Goal: Information Seeking & Learning: Find specific fact

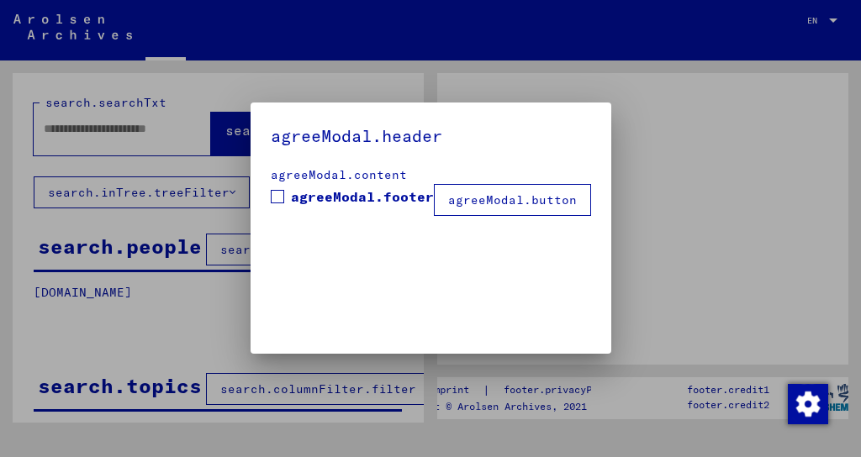
type input "*****"
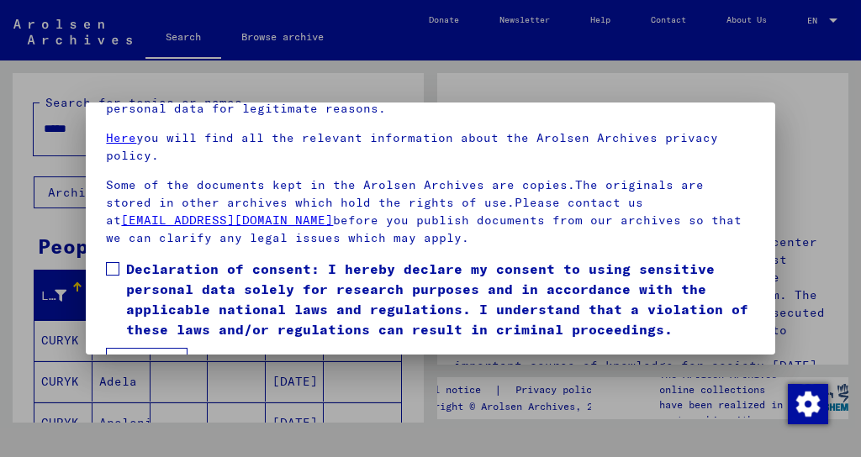
scroll to position [129, 0]
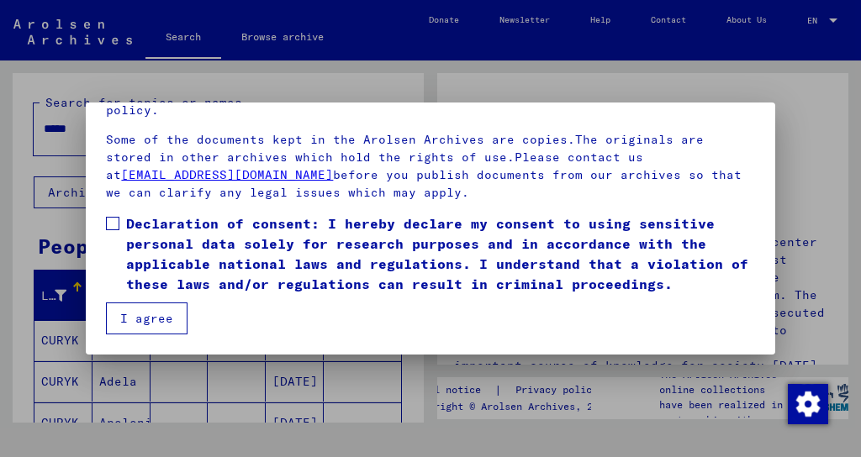
click at [112, 221] on span at bounding box center [112, 223] width 13 height 13
click at [148, 325] on button "I agree" at bounding box center [147, 319] width 82 height 32
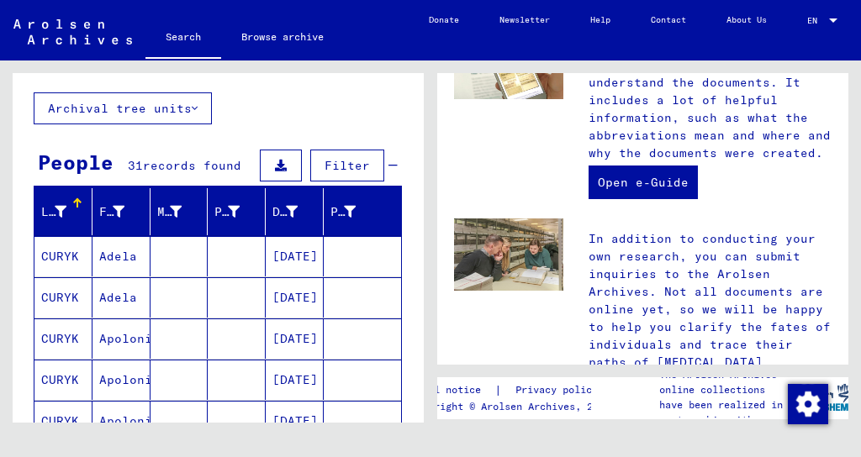
scroll to position [168, 0]
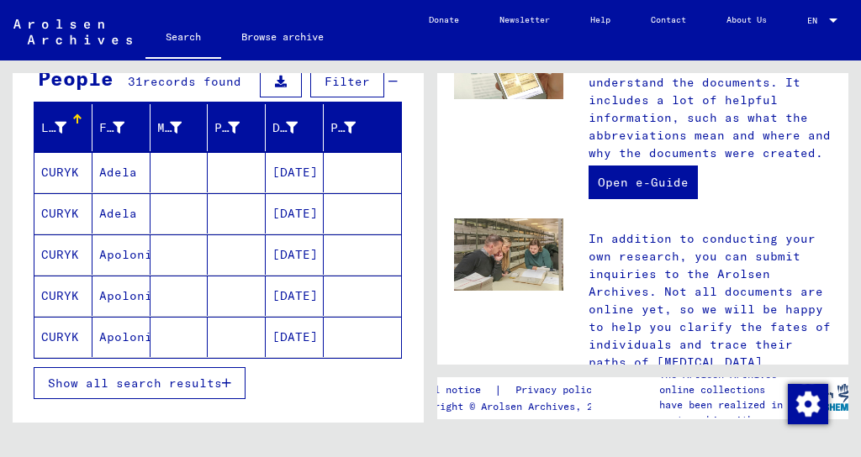
click at [42, 250] on mat-cell "CURYK" at bounding box center [63, 254] width 58 height 40
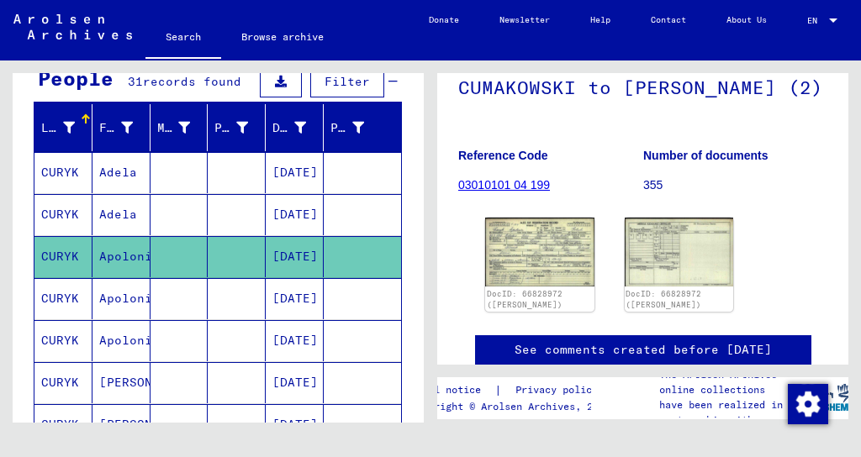
scroll to position [168, 0]
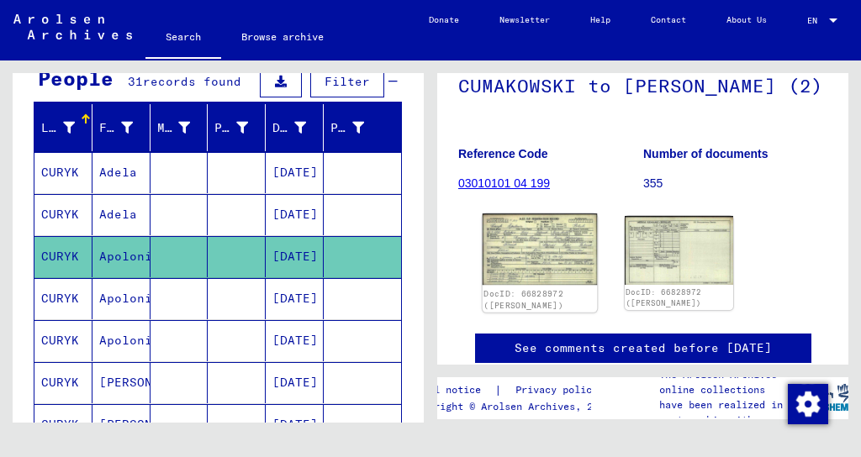
click at [545, 284] on img at bounding box center [539, 249] width 114 height 72
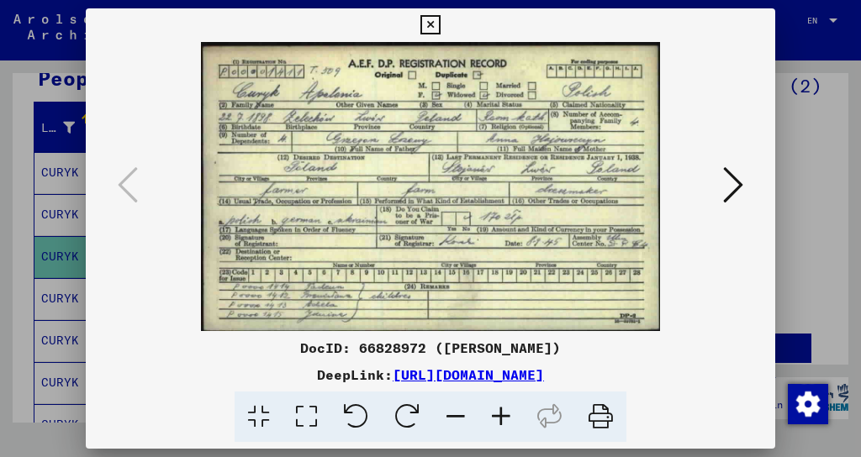
click at [727, 185] on icon at bounding box center [733, 185] width 20 height 40
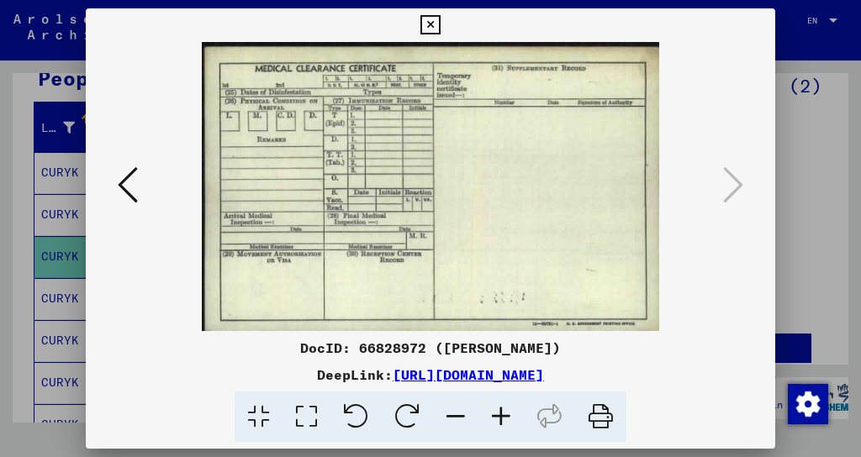
click at [458, 218] on img at bounding box center [430, 186] width 574 height 289
click at [425, 25] on icon at bounding box center [429, 25] width 19 height 20
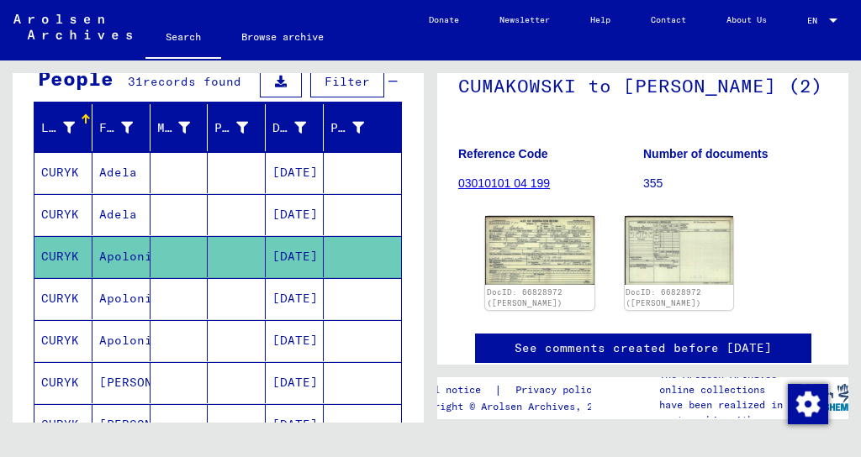
click at [108, 297] on mat-cell "Apolonia" at bounding box center [121, 298] width 58 height 41
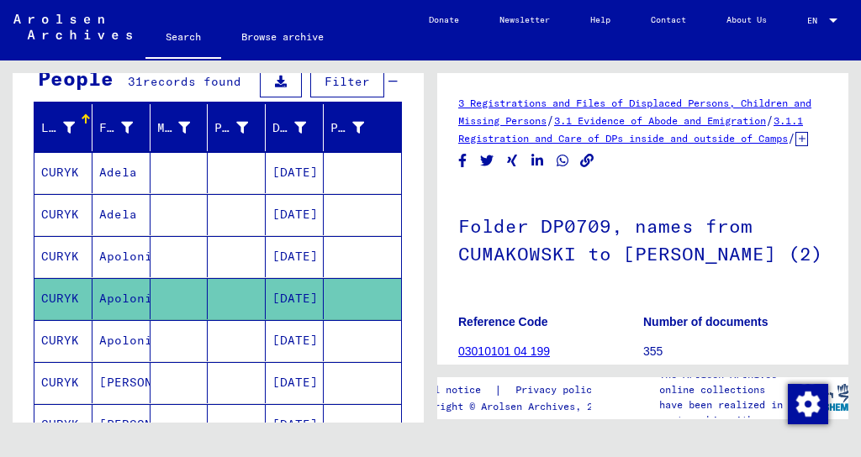
click at [108, 377] on mat-cell "[PERSON_NAME]" at bounding box center [121, 382] width 58 height 41
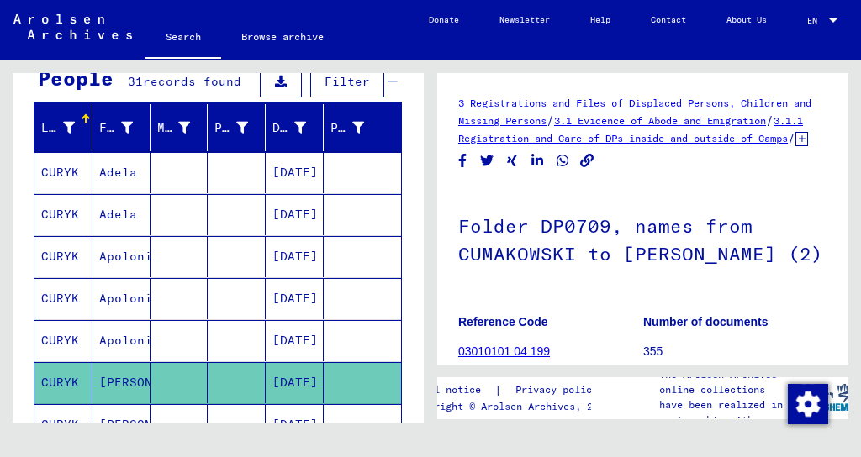
click at [108, 377] on mat-cell "[PERSON_NAME]" at bounding box center [121, 382] width 58 height 41
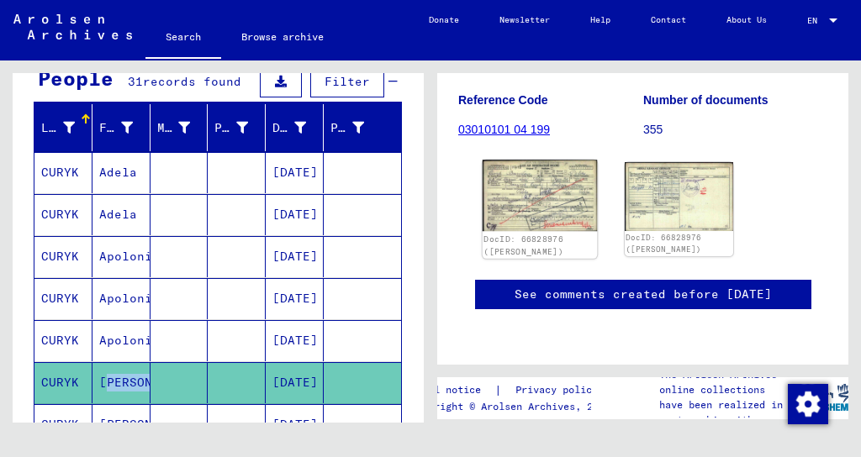
scroll to position [252, 0]
click at [548, 214] on img at bounding box center [539, 195] width 114 height 71
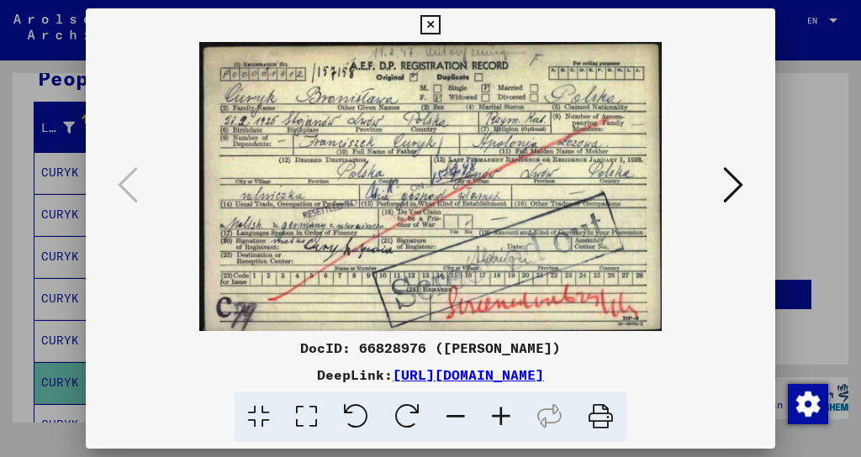
click at [713, 181] on img at bounding box center [430, 186] width 574 height 289
click at [728, 187] on icon at bounding box center [733, 185] width 20 height 40
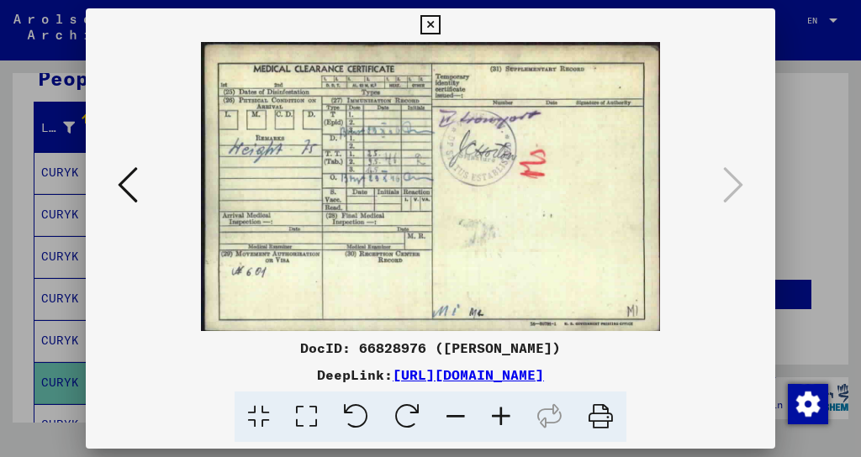
drag, startPoint x: 434, startPoint y: 23, endPoint x: 438, endPoint y: 39, distance: 17.3
click at [434, 26] on icon at bounding box center [429, 25] width 19 height 20
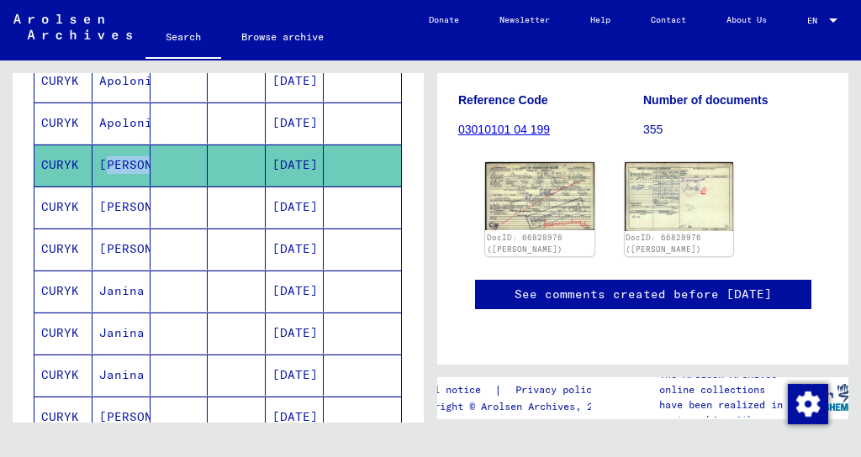
scroll to position [420, 0]
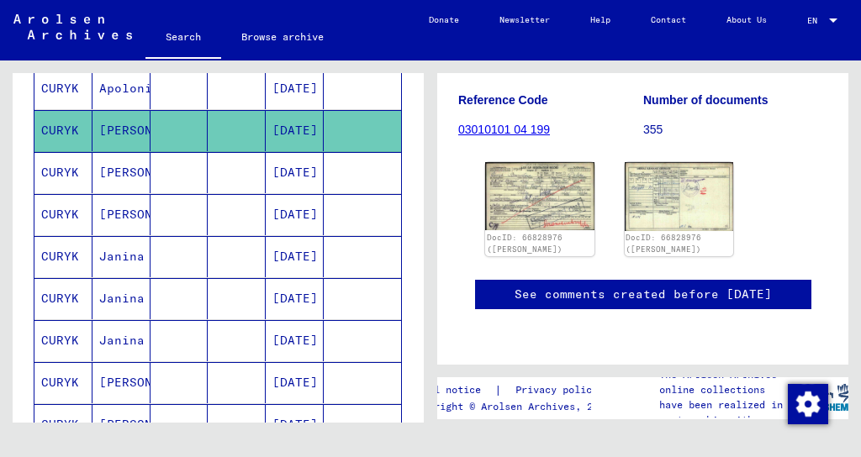
click at [106, 248] on mat-cell "Janina" at bounding box center [121, 256] width 58 height 41
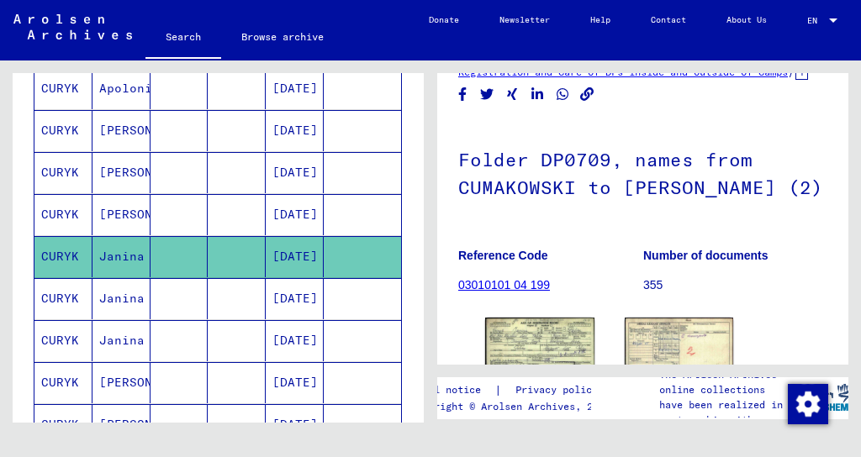
scroll to position [168, 0]
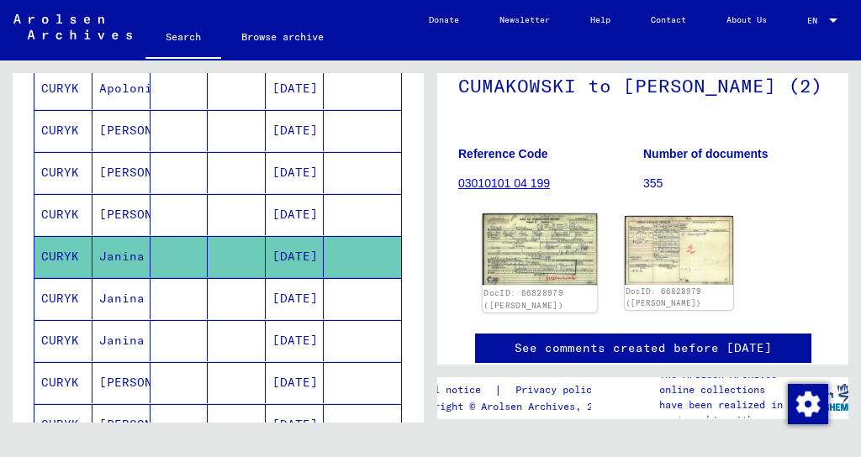
click at [573, 285] on img at bounding box center [539, 248] width 114 height 71
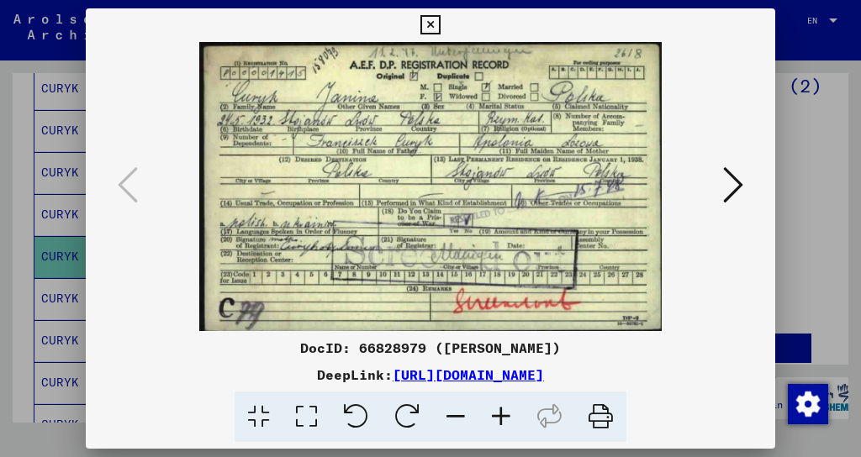
click at [714, 192] on img at bounding box center [430, 186] width 574 height 289
click at [731, 186] on icon at bounding box center [733, 185] width 20 height 40
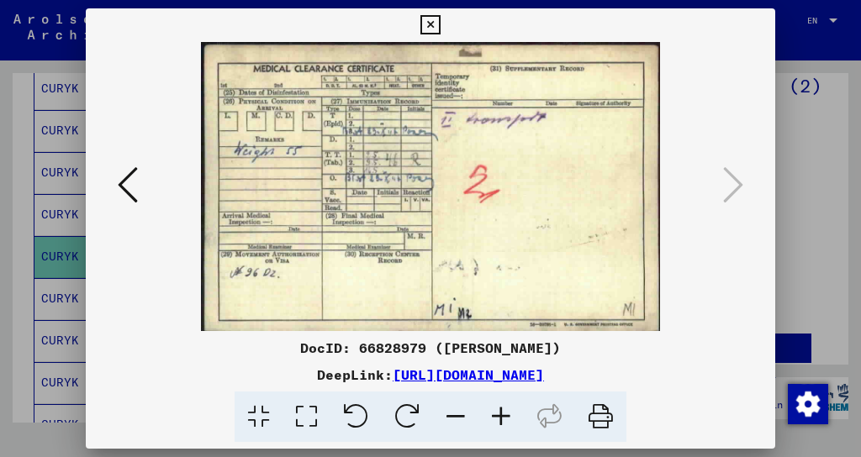
click at [430, 21] on icon at bounding box center [429, 25] width 19 height 20
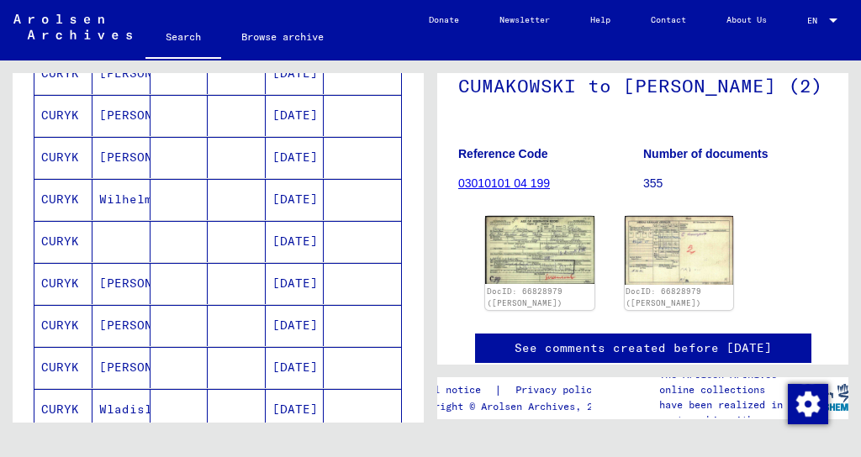
scroll to position [756, 0]
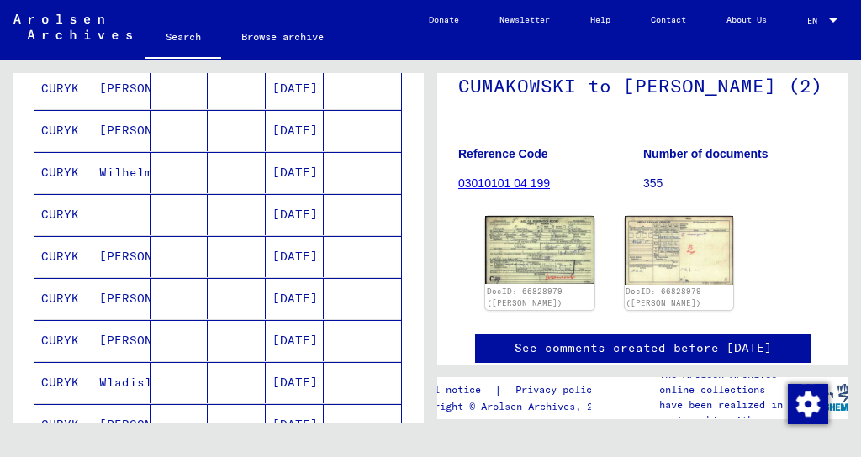
click at [116, 292] on mat-cell "[PERSON_NAME]" at bounding box center [121, 298] width 58 height 41
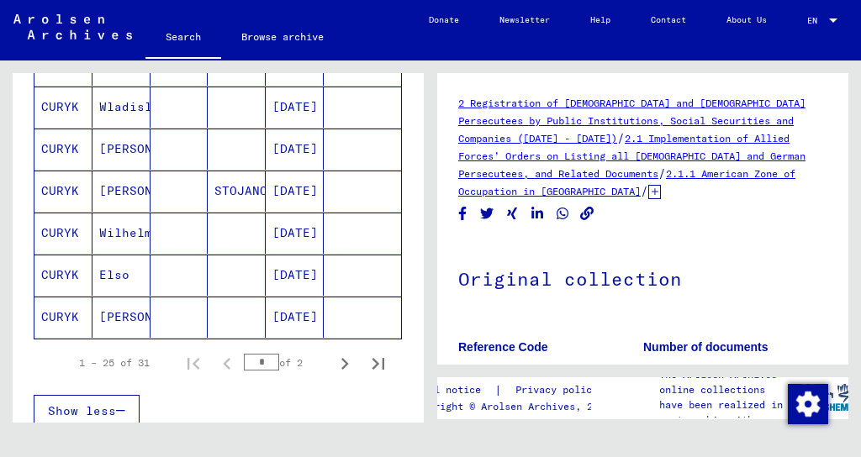
scroll to position [1008, 0]
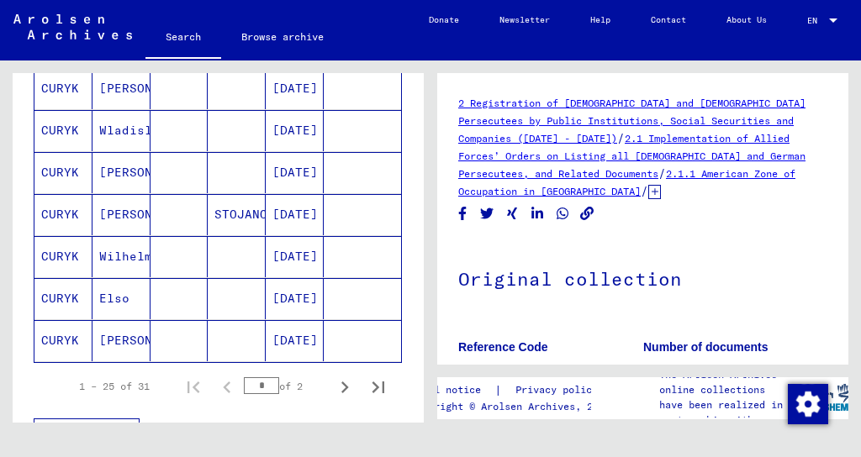
click at [110, 203] on mat-cell "[PERSON_NAME]" at bounding box center [121, 214] width 58 height 41
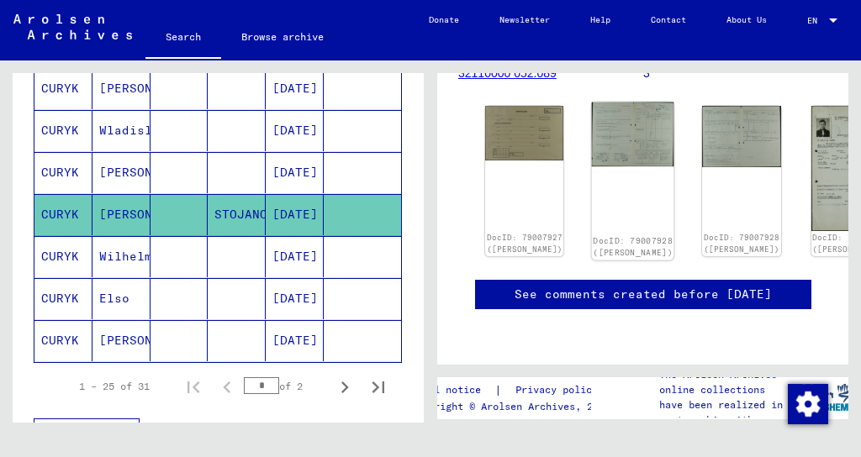
scroll to position [252, 0]
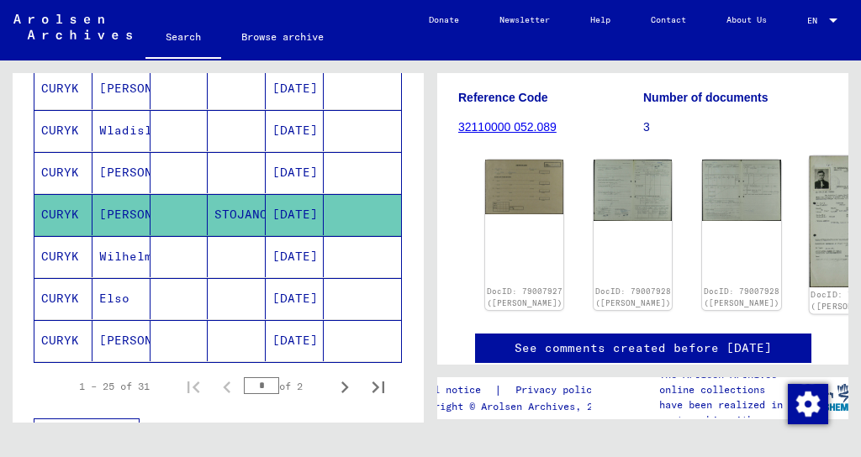
click at [808, 246] on img at bounding box center [849, 221] width 82 height 131
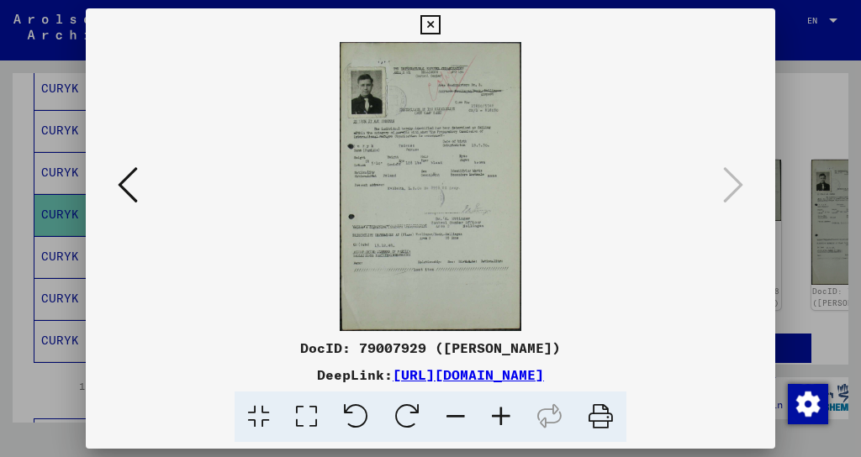
click at [134, 197] on icon at bounding box center [128, 185] width 20 height 40
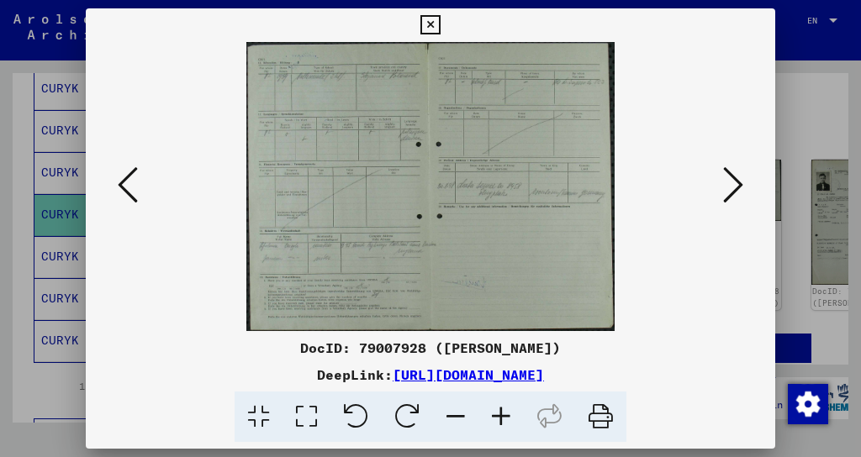
click at [134, 197] on icon at bounding box center [128, 185] width 20 height 40
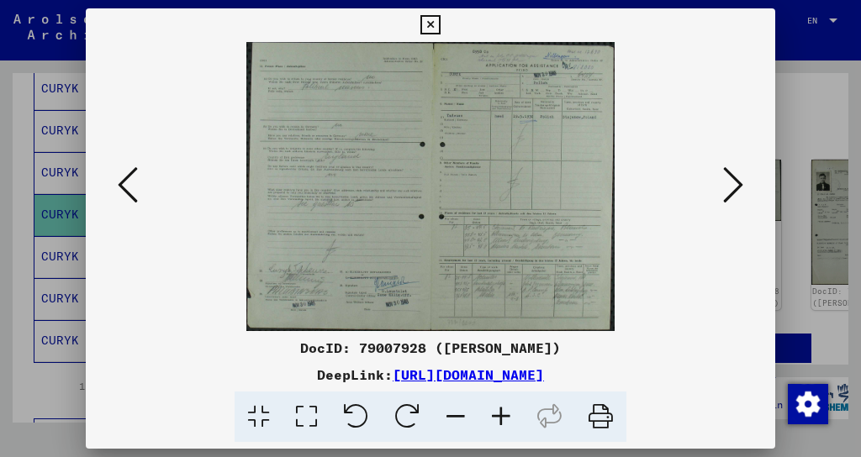
click at [134, 197] on icon at bounding box center [128, 185] width 20 height 40
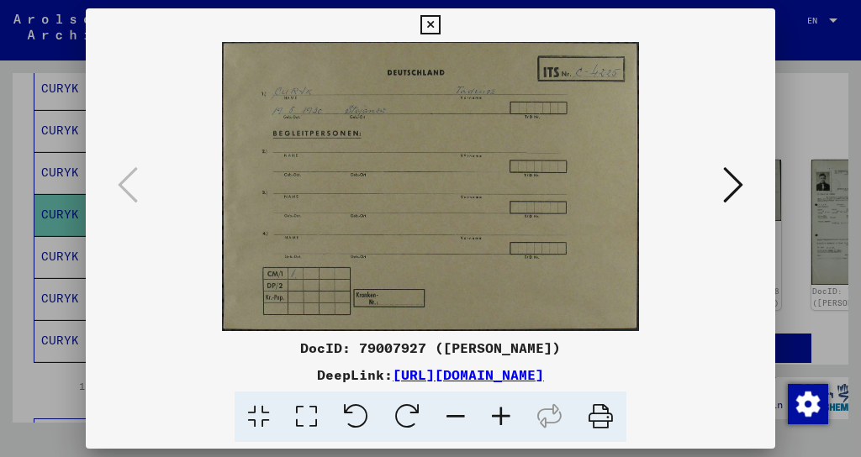
click at [427, 25] on icon at bounding box center [429, 25] width 19 height 20
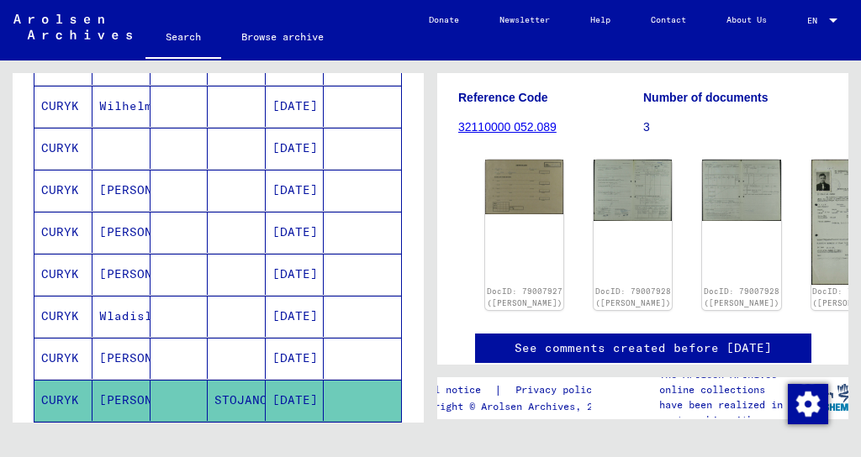
scroll to position [1008, 0]
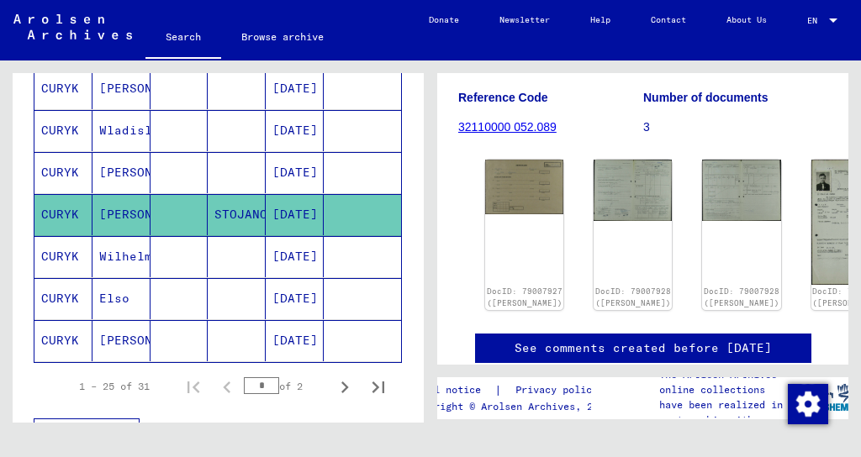
click at [119, 241] on mat-cell "Wilhelmine" at bounding box center [121, 256] width 58 height 41
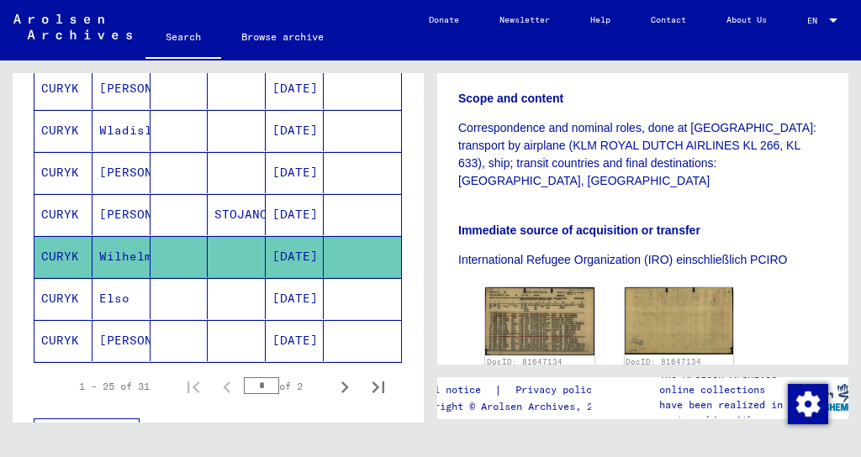
scroll to position [504, 0]
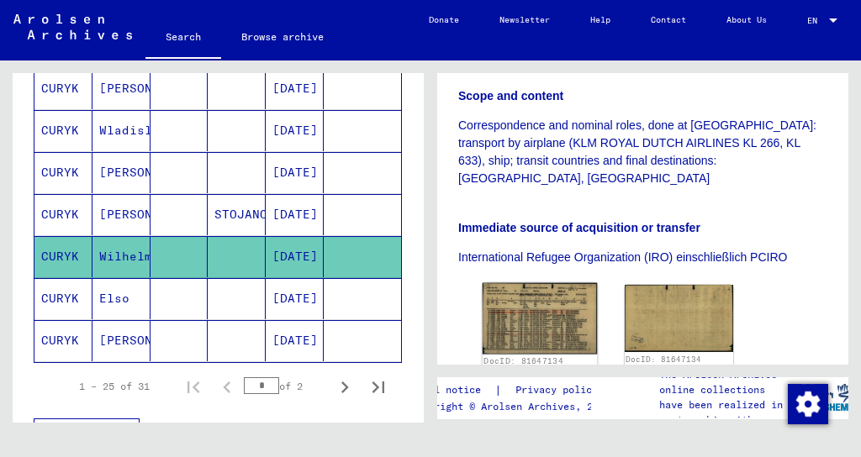
click at [556, 283] on img at bounding box center [539, 318] width 114 height 71
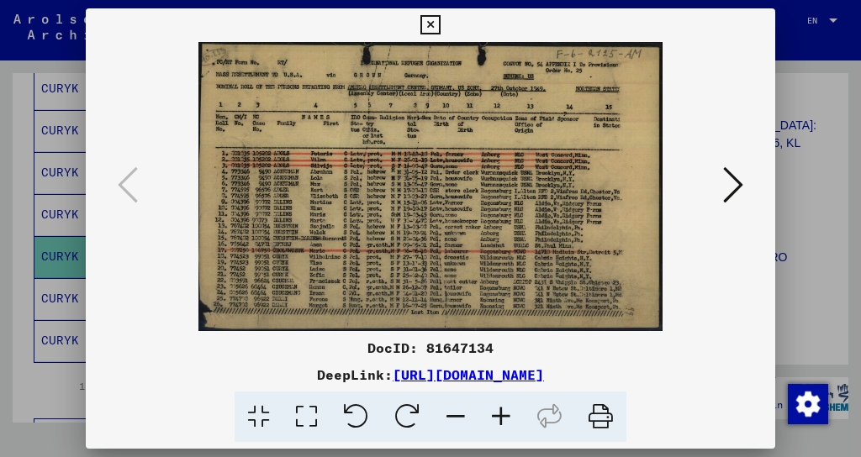
click at [436, 23] on icon at bounding box center [429, 25] width 19 height 20
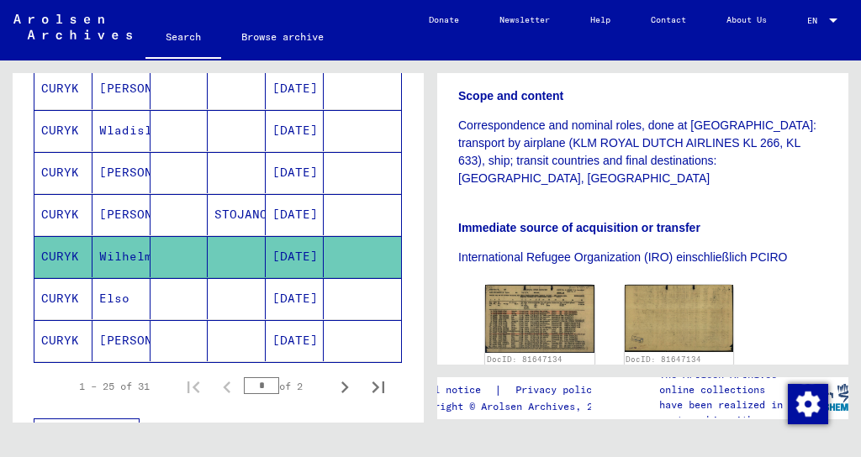
click at [57, 329] on mat-cell "CURYK" at bounding box center [63, 340] width 58 height 41
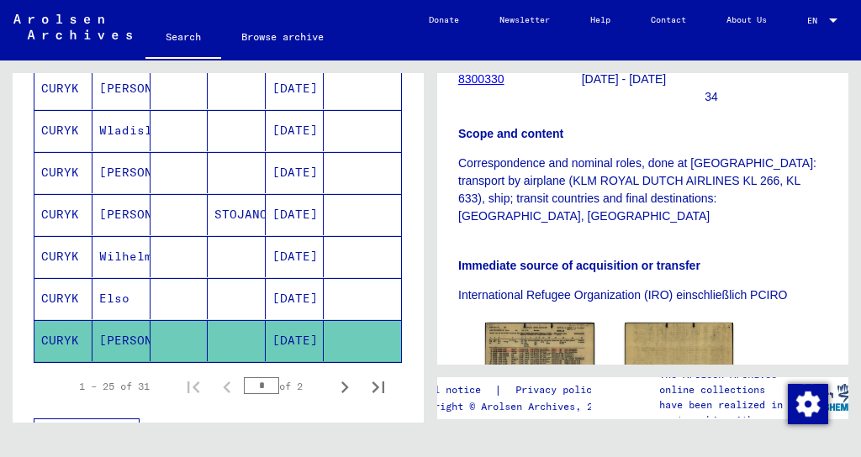
scroll to position [420, 0]
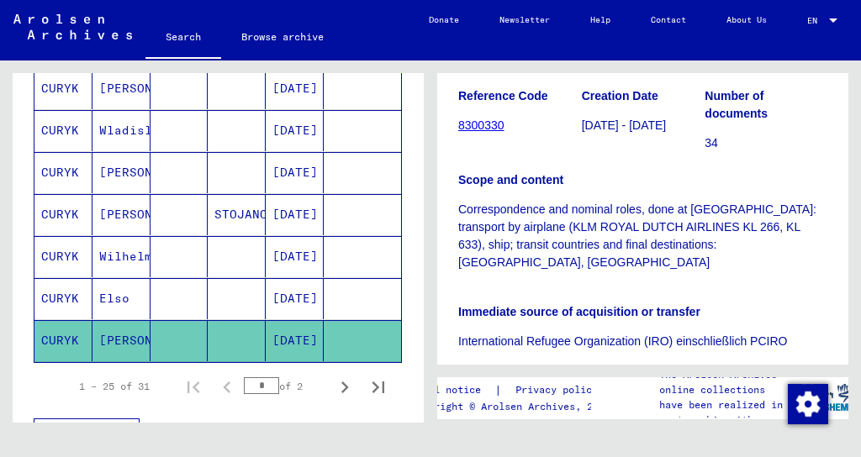
click at [83, 325] on mat-cell "CURYK" at bounding box center [63, 340] width 58 height 41
click at [84, 325] on mat-cell "CURYK" at bounding box center [63, 340] width 58 height 41
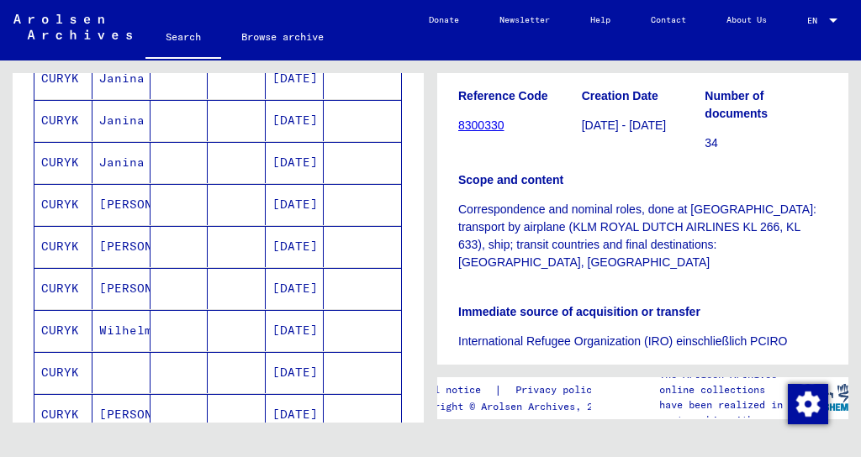
scroll to position [588, 0]
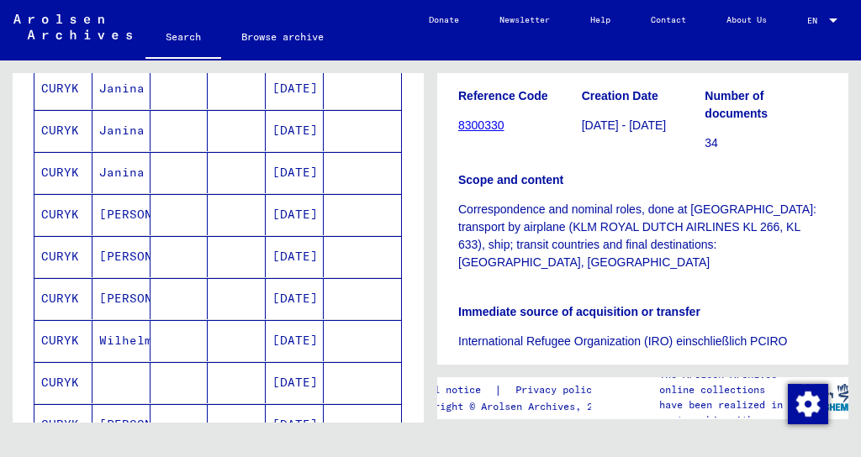
click at [125, 285] on mat-cell "[PERSON_NAME]" at bounding box center [121, 298] width 58 height 41
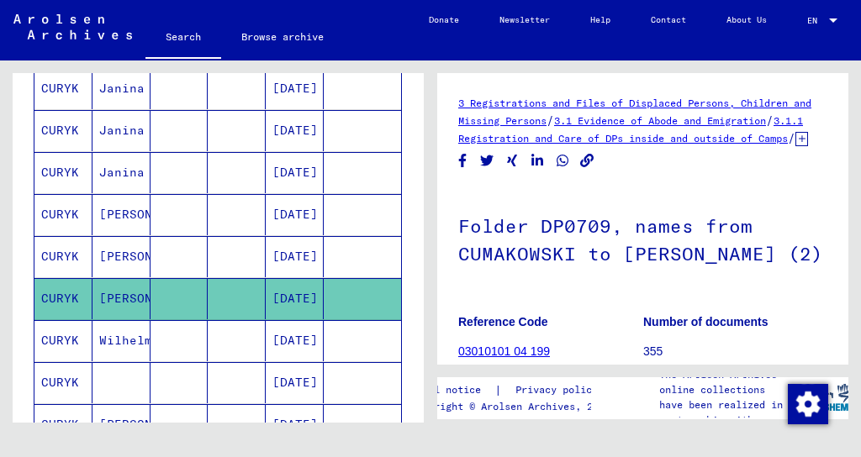
click at [76, 241] on mat-cell "CURYK" at bounding box center [63, 256] width 58 height 41
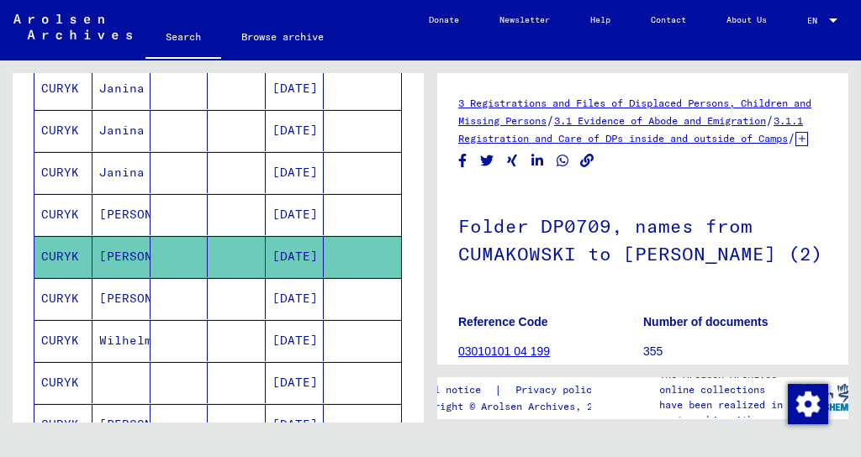
click at [57, 203] on mat-cell "CURYK" at bounding box center [63, 214] width 58 height 41
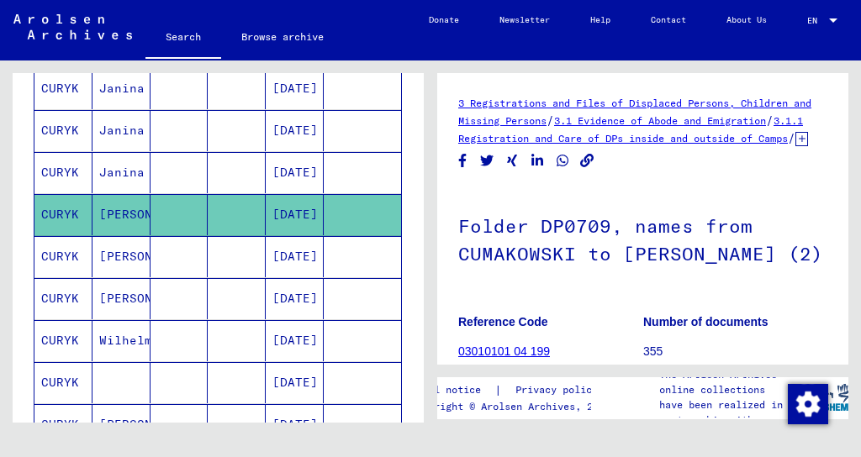
click at [49, 166] on mat-cell "CURYK" at bounding box center [63, 172] width 58 height 41
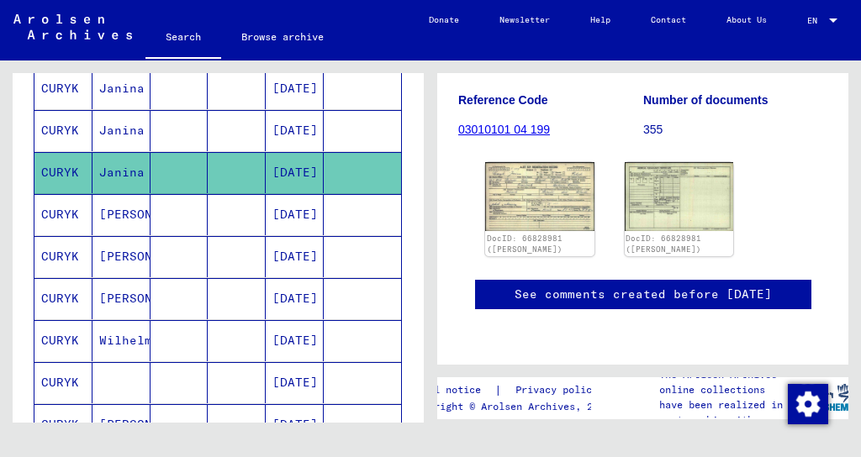
scroll to position [84, 0]
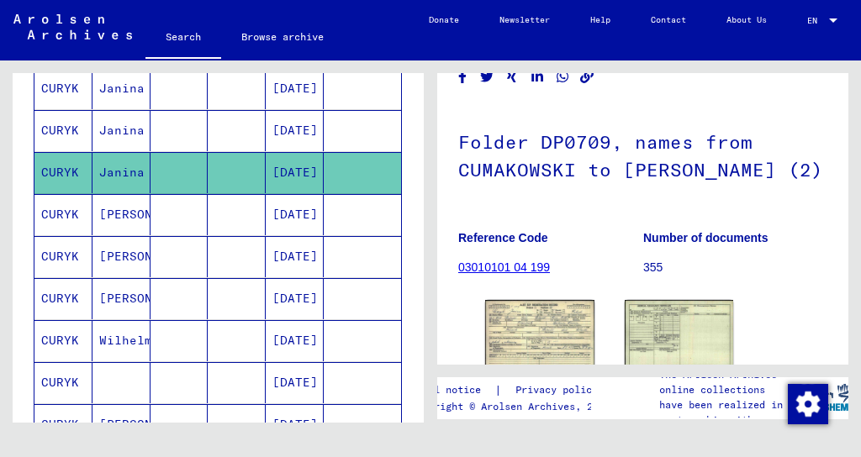
drag, startPoint x: 69, startPoint y: 118, endPoint x: 91, endPoint y: 122, distance: 22.1
click at [71, 120] on mat-cell "CURYK" at bounding box center [63, 130] width 58 height 41
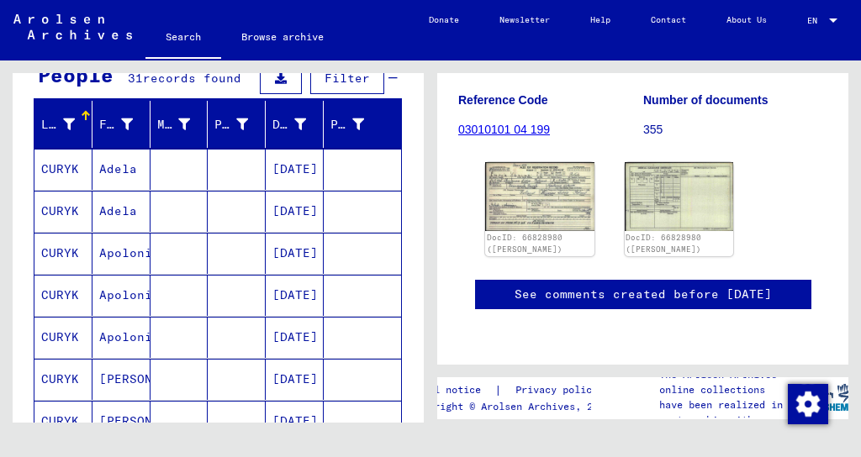
scroll to position [168, 0]
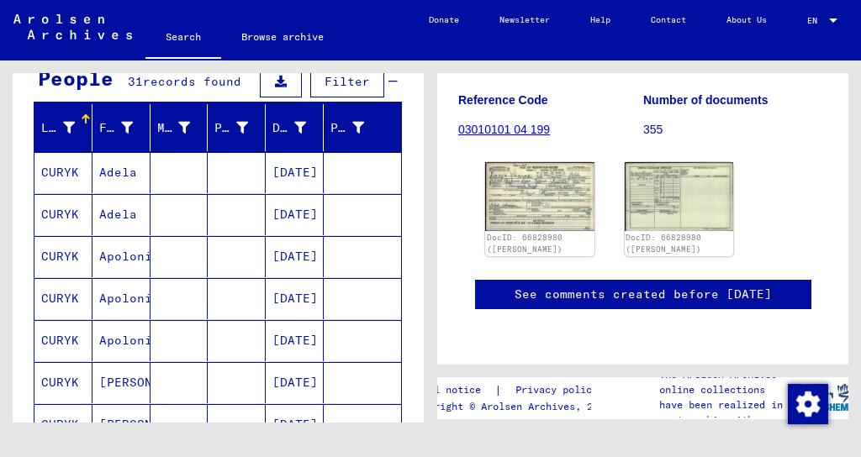
click at [115, 174] on mat-cell "Adela" at bounding box center [121, 172] width 58 height 41
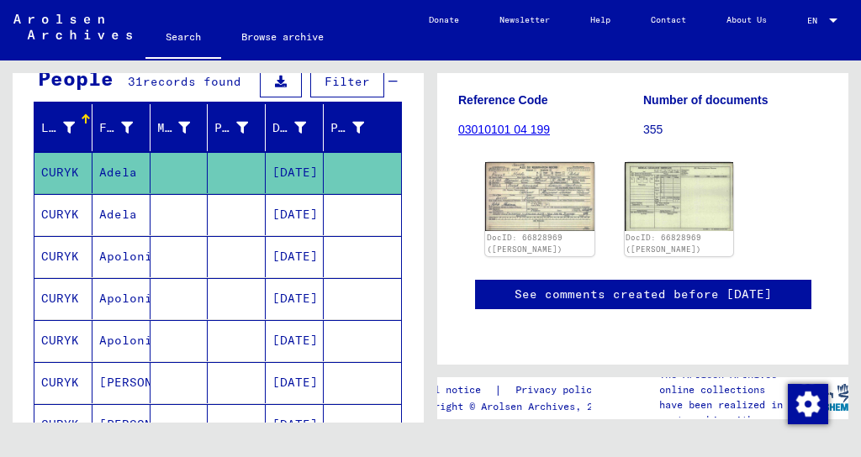
scroll to position [252, 0]
click at [514, 227] on img at bounding box center [539, 196] width 114 height 72
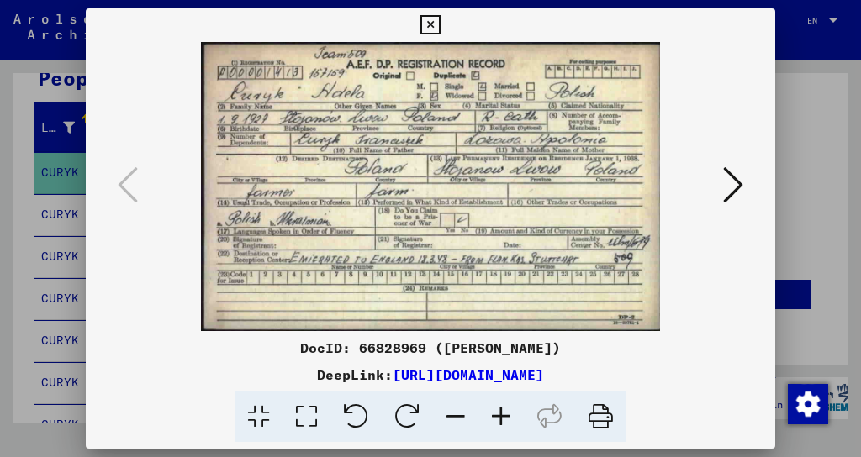
click at [730, 182] on icon at bounding box center [733, 185] width 20 height 40
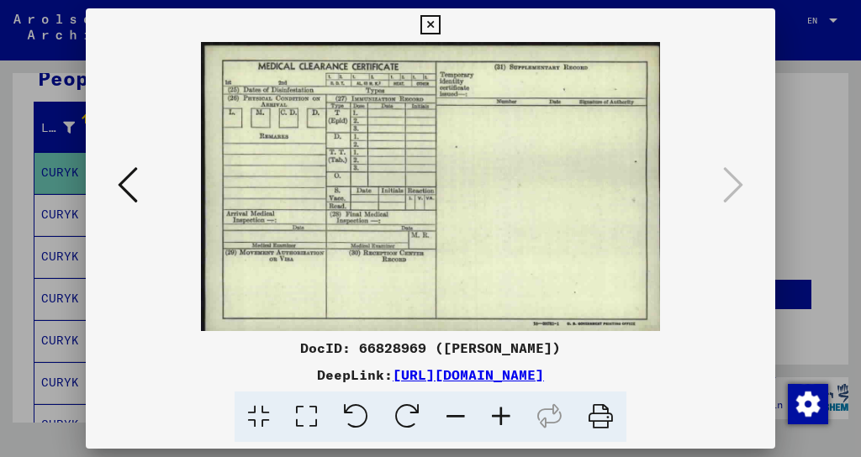
drag, startPoint x: 434, startPoint y: 27, endPoint x: 442, endPoint y: 50, distance: 25.0
click at [434, 28] on icon at bounding box center [429, 25] width 19 height 20
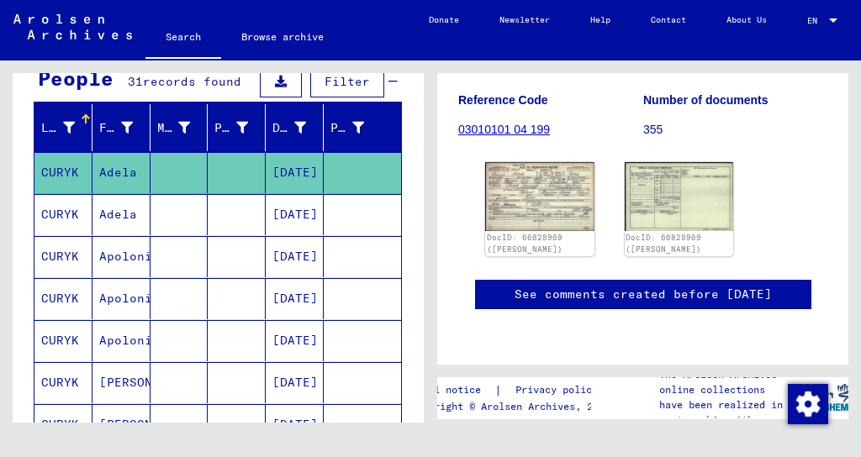
click at [108, 213] on mat-cell "Adela" at bounding box center [121, 214] width 58 height 41
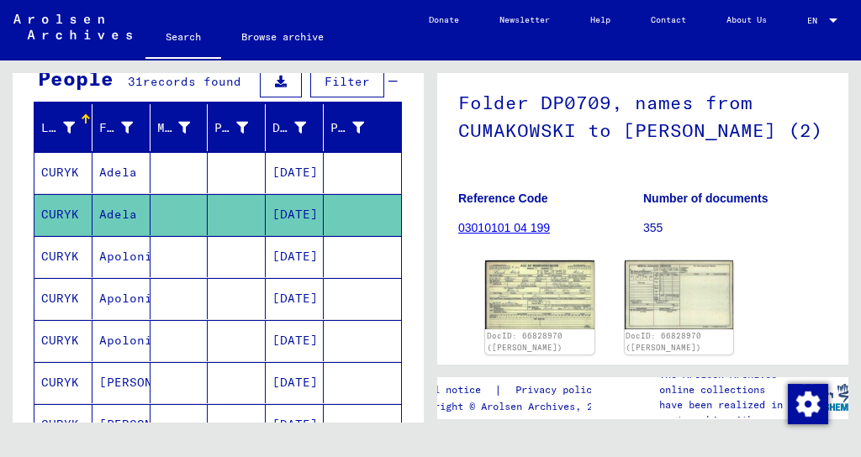
scroll to position [252, 0]
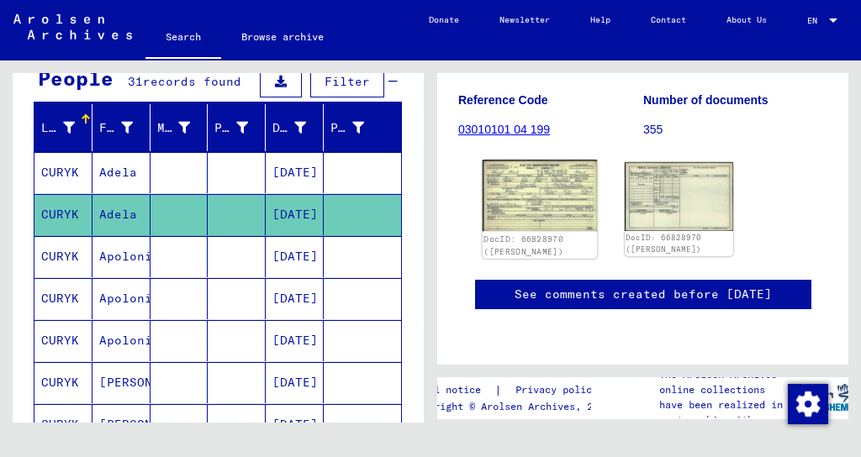
click at [546, 203] on img at bounding box center [539, 196] width 114 height 72
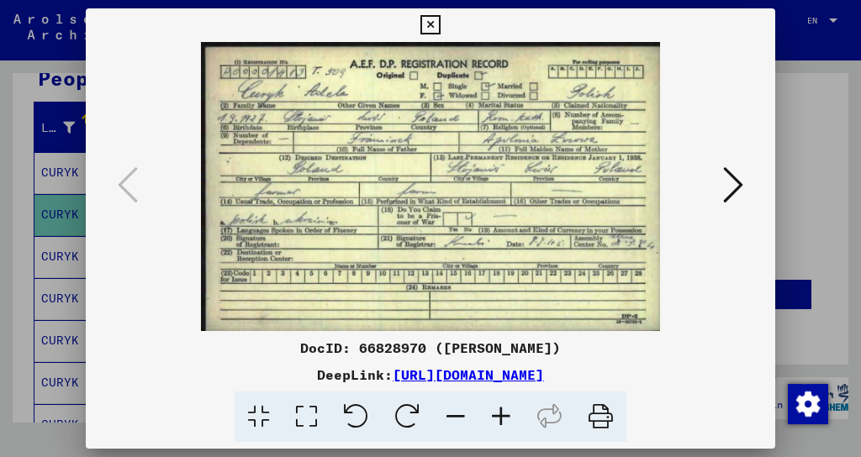
click at [734, 173] on icon at bounding box center [733, 185] width 20 height 40
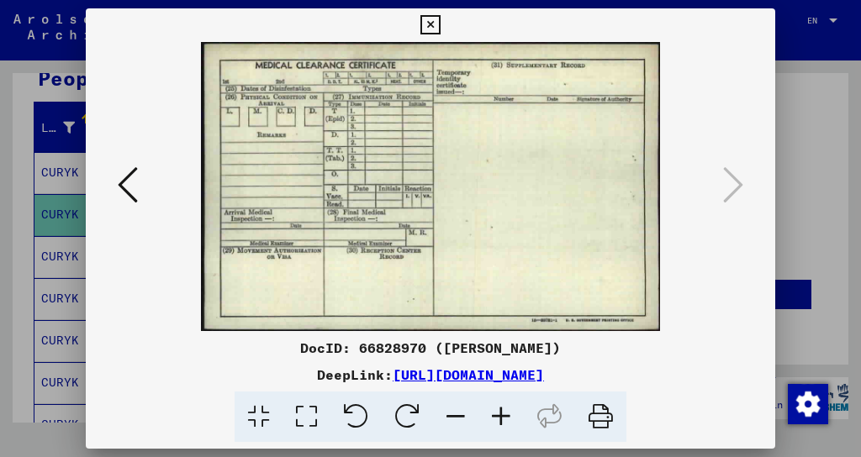
click at [427, 26] on icon at bounding box center [429, 25] width 19 height 20
